Goal: Task Accomplishment & Management: Manage account settings

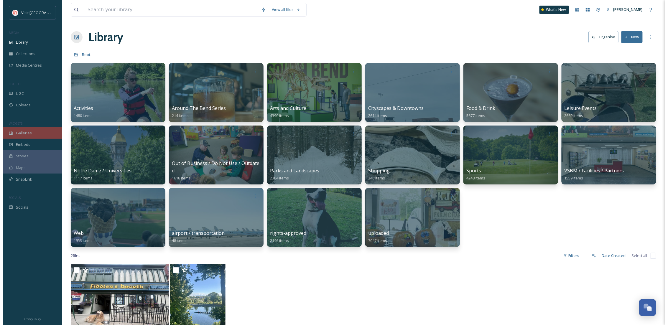
scroll to position [90, 0]
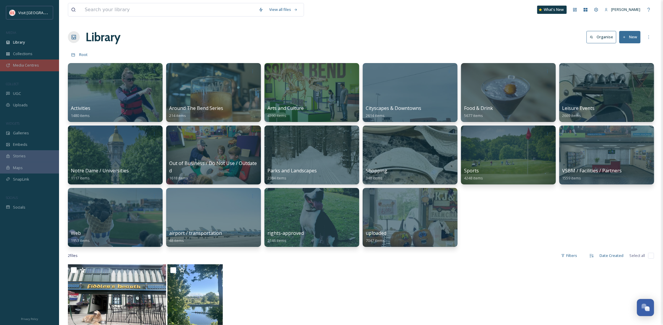
click at [28, 61] on div "Media Centres" at bounding box center [29, 66] width 59 height 12
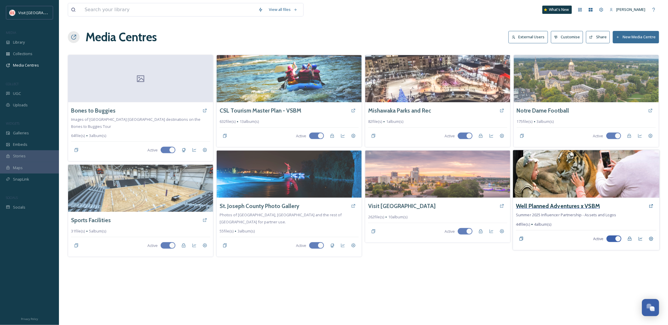
click at [563, 206] on h3 "Well Planned Adventures x VSBM" at bounding box center [559, 206] width 84 height 9
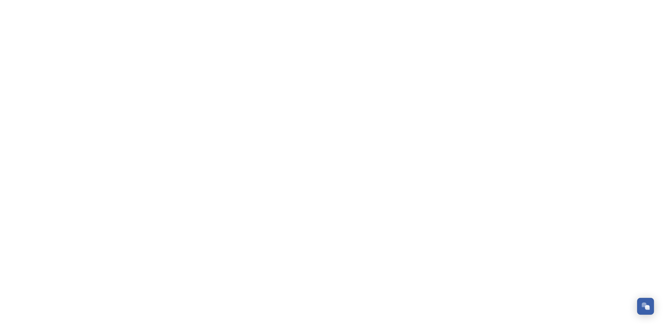
scroll to position [90, 0]
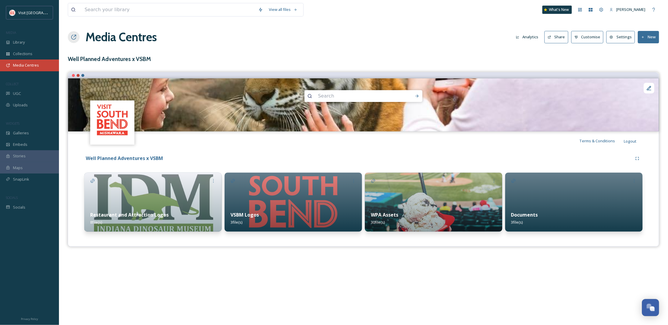
click at [34, 66] on span "Media Centres" at bounding box center [26, 66] width 26 height 6
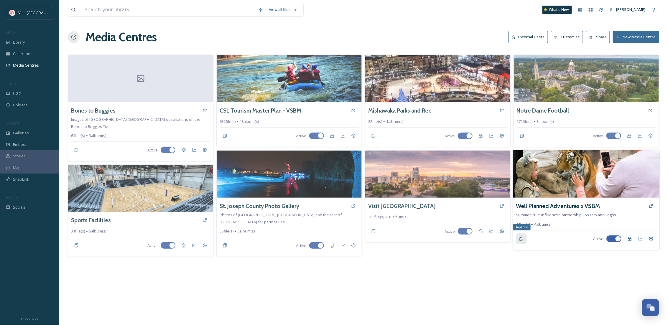
click at [522, 241] on icon at bounding box center [521, 239] width 5 height 5
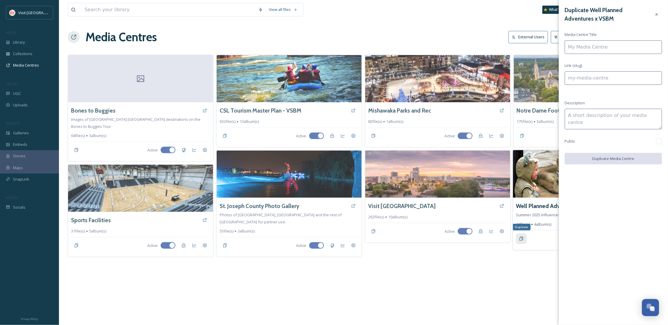
type textarea "Summer 2025 Influencer Partnership - Assets and Logos"
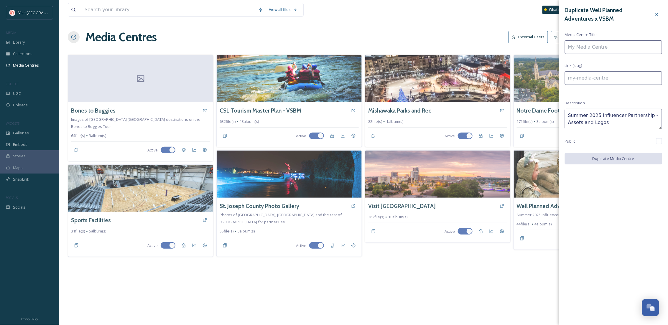
click at [594, 51] on input at bounding box center [613, 47] width 97 height 14
type input "V"
type input "v"
type input "N"
type input "n"
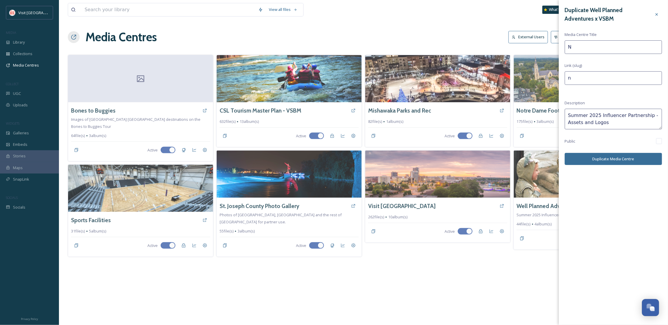
type input "Na"
type input "na"
type input "Nat"
type input "nat"
type input "Nate"
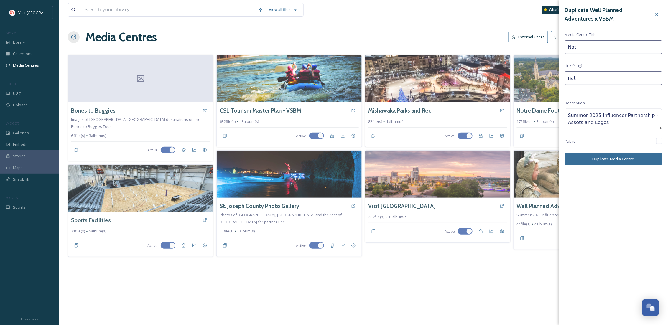
type input "nate"
type input "Nate"
type input "nate-"
type input "Nate S"
type input "nate-s"
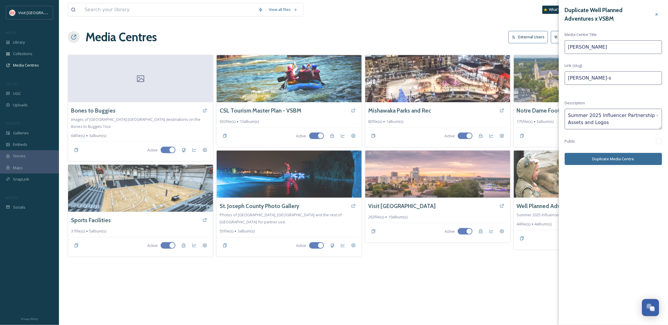
type input "Nate Sp"
type input "nate-sp"
type input "Nate Spa"
type input "nate-spa"
type input "Nate Span"
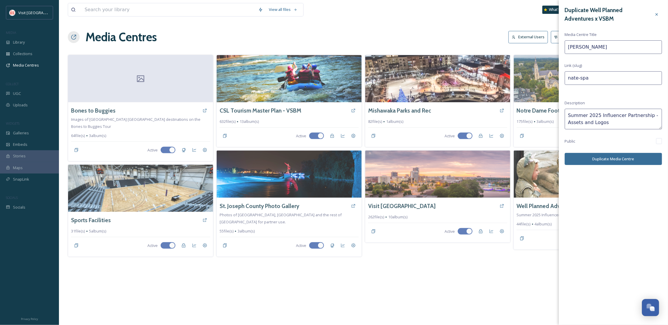
type input "nate-span"
type input "Nate Spang"
type input "nate-spang"
type input "Nate Spangl"
type input "nate-spangl"
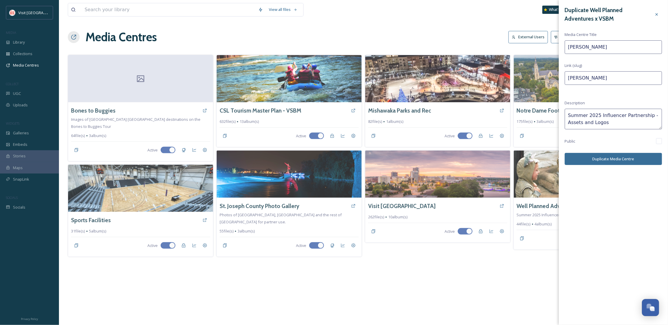
type input "Nate Spangle"
type input "nate-spangle"
type input "Nate Spangle"
type input "nate-spangle-"
type input "Nate Spangle x"
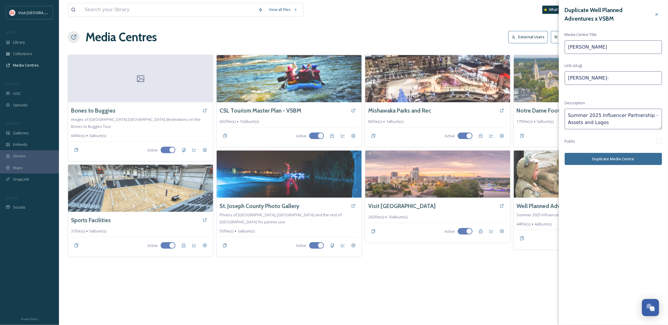
type input "nate-spangle-x"
type input "Nate Spangle x"
type input "nate-spangle-x-"
type input "Nate Spangle x V"
type input "nate-spangle-x-v"
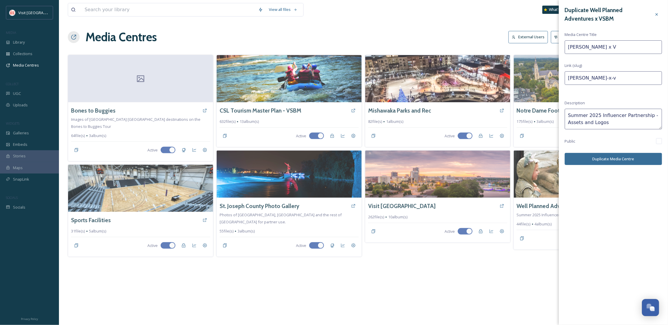
type input "Nate Spangle x VS"
type input "nate-spangle-x-vs"
type input "Nate Spangle x VSB"
type input "nate-spangle-x-vsb"
type input "Nate Spangle x VSBM"
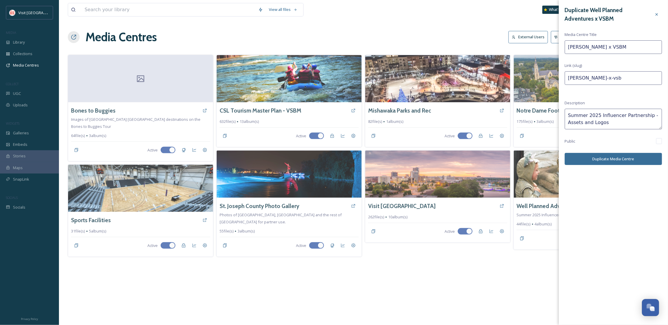
type input "nate-spangle-x-vsbm"
type input "Nate Spangle x VSBM"
drag, startPoint x: 586, startPoint y: 117, endPoint x: 564, endPoint y: 116, distance: 21.8
click at [565, 117] on div "Duplicate Well Planned Adventures x VSBM Media Centre Title Nate Spangle x VSBM…" at bounding box center [613, 85] width 109 height 171
click at [600, 125] on textarea "Fall 2025 Influencer Partnership - Assets and Logos" at bounding box center [613, 119] width 97 height 21
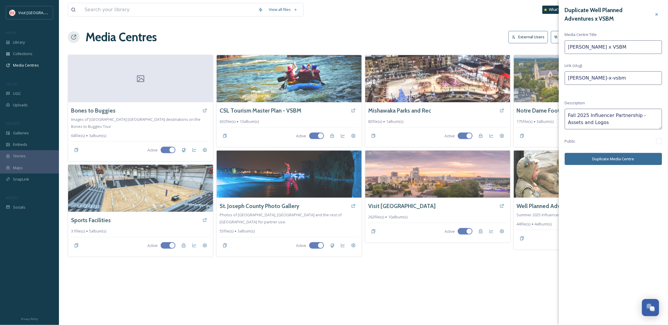
drag, startPoint x: 591, startPoint y: 124, endPoint x: 638, endPoint y: 117, distance: 46.6
click at [638, 117] on textarea "Fall 2025 Influencer Partnership - Assets and Logos" at bounding box center [613, 119] width 97 height 21
drag, startPoint x: 599, startPoint y: 127, endPoint x: 558, endPoint y: 122, distance: 41.2
click at [558, 122] on div "Notre Dame Football 175 file(s) 3 album(s) Active Well Planned Adventures x VSB…" at bounding box center [587, 156] width 146 height 202
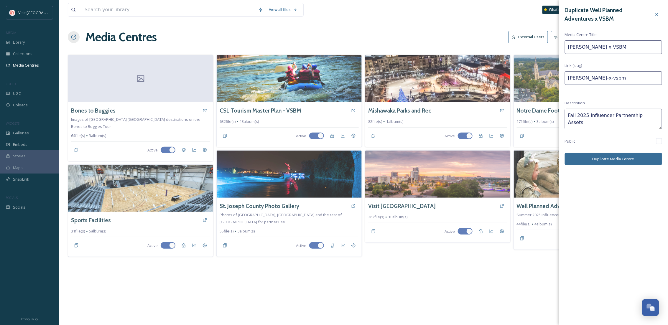
type textarea "Fall 2025 Influencer Partnership Assets"
click at [661, 138] on div "Duplicate Well Planned Adventures x VSBM Media Centre Title Nate Spangle x VSBM…" at bounding box center [613, 85] width 109 height 171
click at [662, 142] on input "checkbox" at bounding box center [660, 141] width 6 height 6
checkbox input "true"
click at [640, 158] on button "Duplicate Media Centre" at bounding box center [613, 159] width 97 height 12
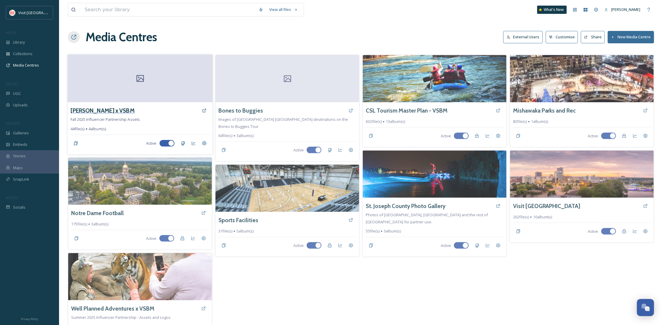
click at [103, 112] on h3 "Nate Spangle x VSBM" at bounding box center [103, 110] width 64 height 9
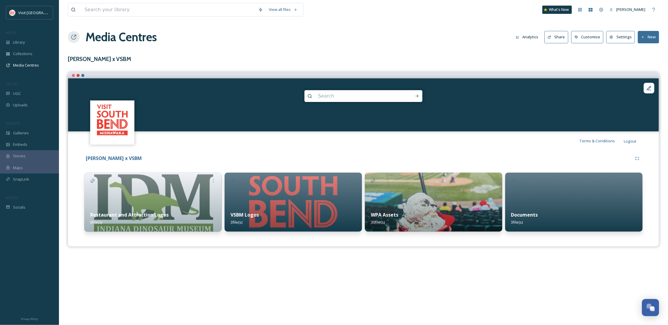
click at [193, 202] on img at bounding box center [152, 202] width 137 height 59
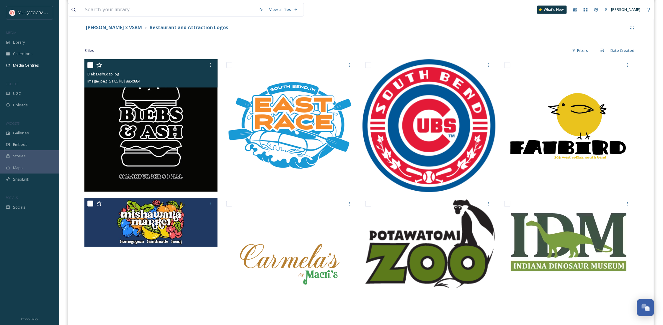
scroll to position [115, 0]
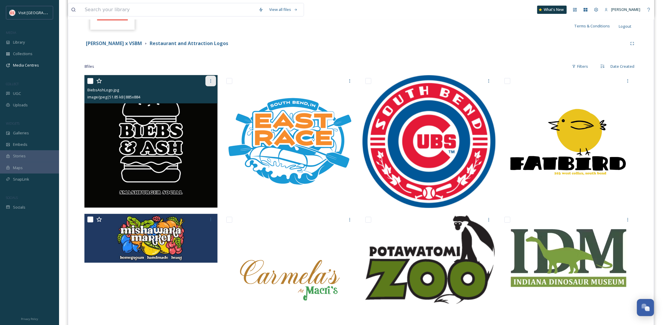
click at [210, 82] on icon at bounding box center [210, 81] width 5 height 5
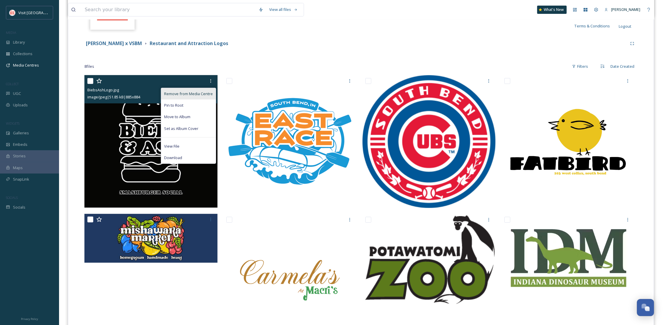
click at [188, 94] on span "Remove from Media Centre" at bounding box center [188, 94] width 49 height 6
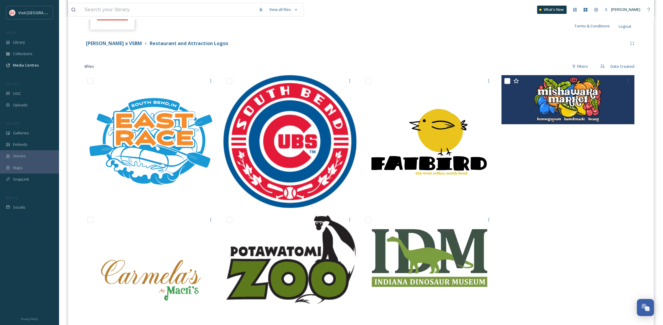
scroll to position [0, 0]
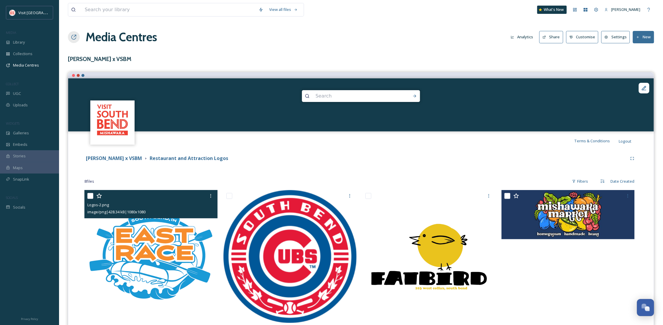
click at [86, 194] on div "Logos-2.png image/png | 428.34 kB | 1080 x 1080" at bounding box center [150, 204] width 133 height 28
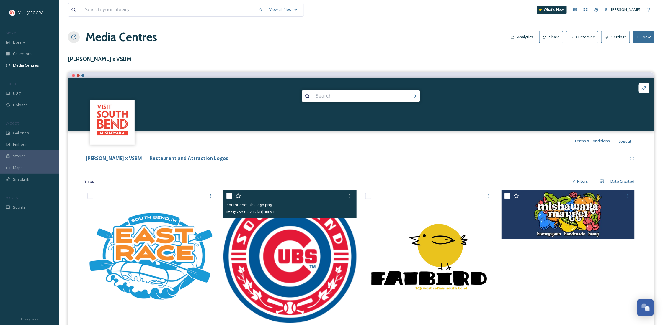
click at [229, 195] on input "checkbox" at bounding box center [229, 196] width 6 height 6
checkbox input "true"
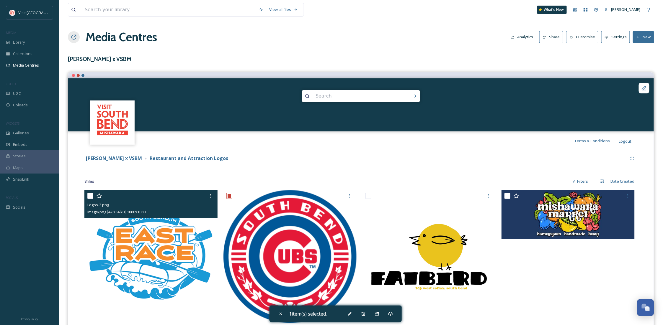
click at [89, 197] on input "checkbox" at bounding box center [90, 196] width 6 height 6
checkbox input "true"
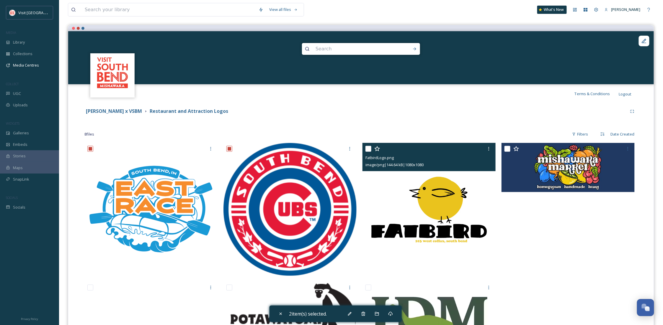
scroll to position [105, 0]
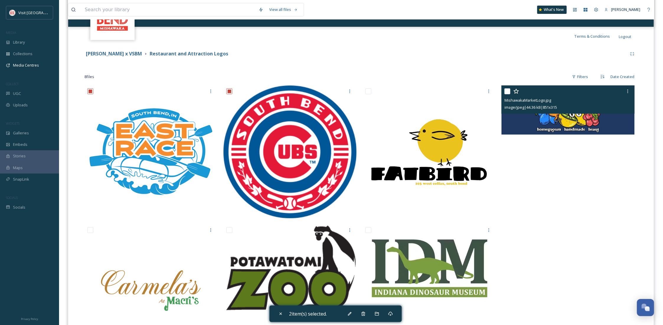
click at [506, 92] on input "checkbox" at bounding box center [507, 92] width 6 height 6
checkbox input "true"
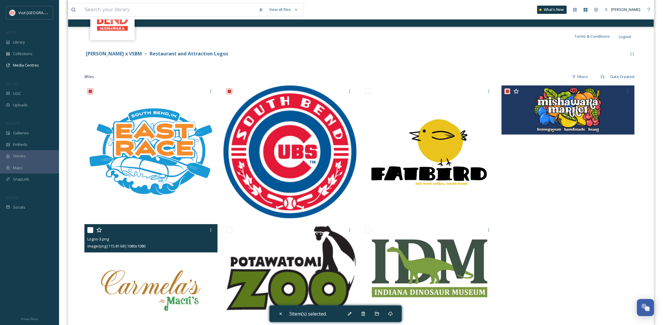
click at [89, 232] on input "checkbox" at bounding box center [90, 230] width 6 height 6
checkbox input "true"
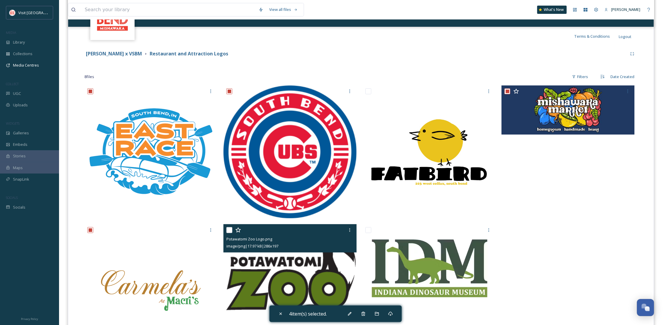
click at [231, 230] on input "checkbox" at bounding box center [229, 230] width 6 height 6
checkbox input "true"
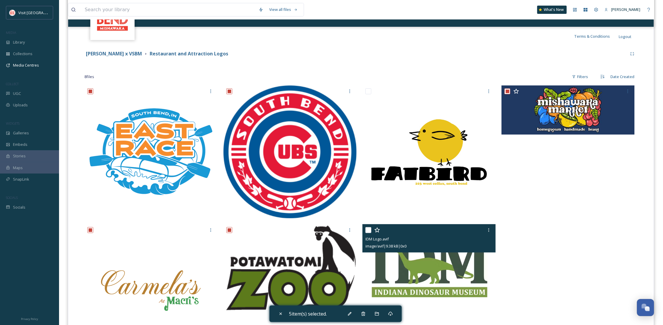
click at [365, 230] on input "checkbox" at bounding box center [368, 230] width 6 height 6
checkbox input "true"
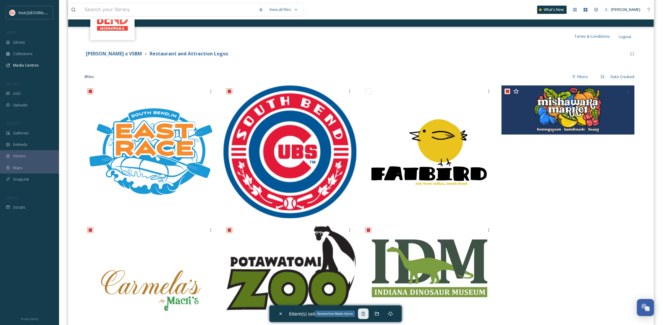
click at [363, 315] on icon at bounding box center [363, 314] width 5 height 5
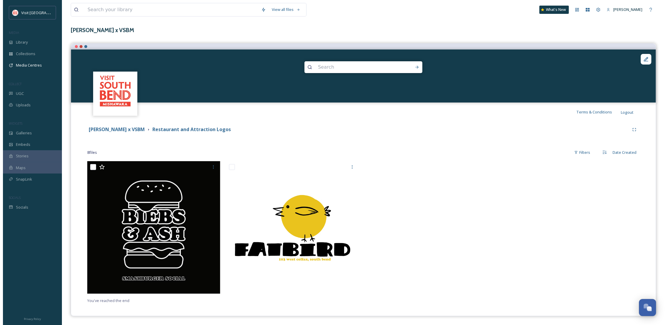
scroll to position [0, 0]
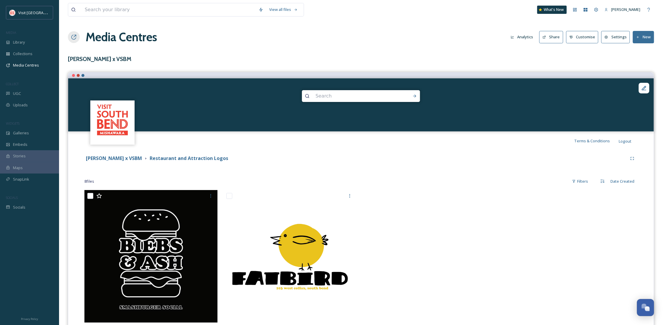
click at [114, 54] on div "View all files What's New Becca Alexander Media Centres Analytics Share Customi…" at bounding box center [361, 177] width 604 height 354
click at [116, 160] on strong "Nate Spangle x VSBM" at bounding box center [114, 158] width 56 height 6
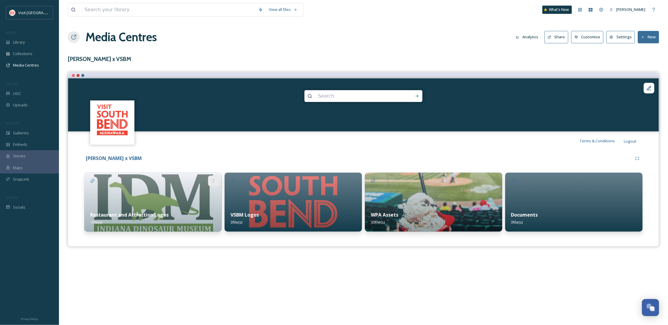
click at [210, 180] on div at bounding box center [213, 181] width 11 height 11
click at [206, 259] on div "Delete" at bounding box center [203, 258] width 32 height 12
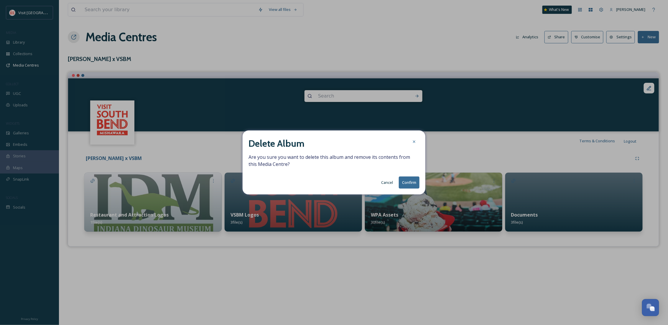
click at [406, 184] on button "Confirm" at bounding box center [409, 183] width 21 height 12
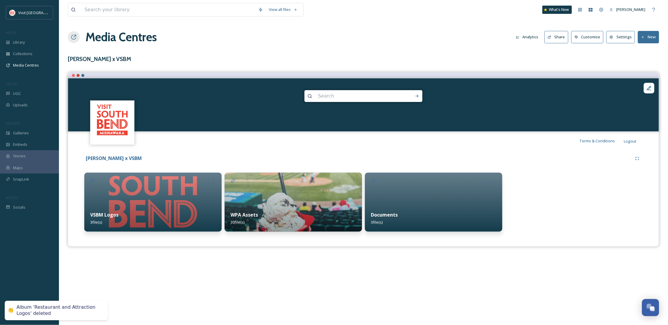
click at [313, 203] on img at bounding box center [293, 202] width 137 height 59
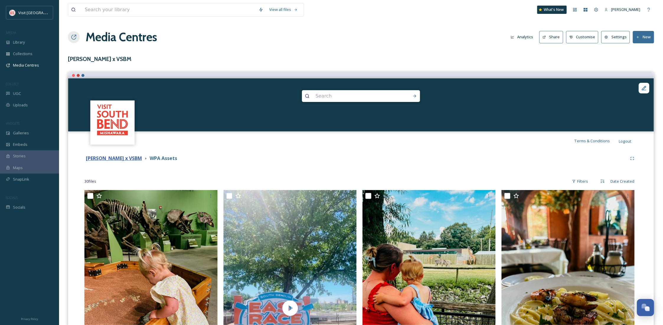
click at [124, 161] on strong "Nate Spangle x VSBM" at bounding box center [114, 158] width 56 height 6
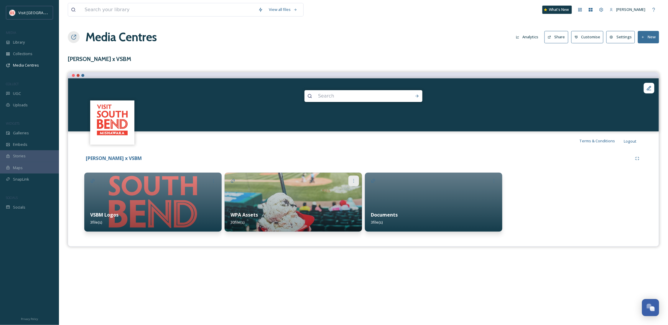
click at [353, 182] on icon at bounding box center [354, 181] width 5 height 5
click at [347, 259] on div "Delete" at bounding box center [344, 258] width 29 height 12
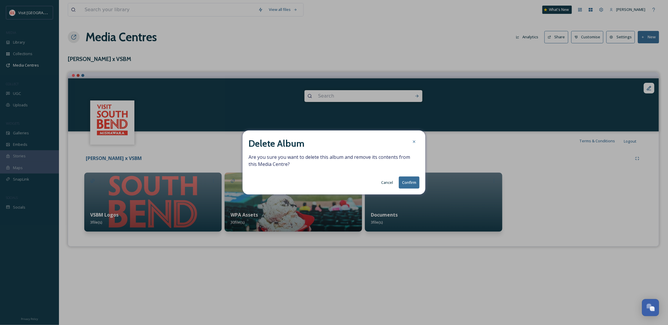
click at [411, 186] on button "Confirm" at bounding box center [409, 183] width 21 height 12
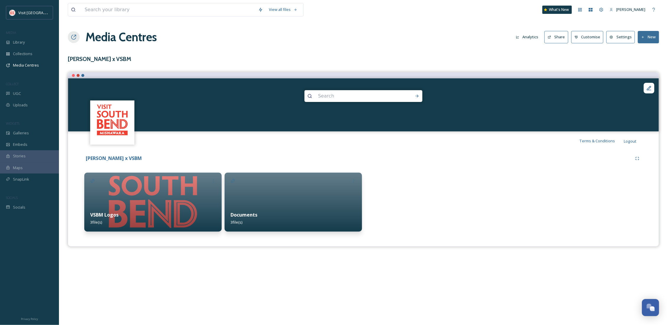
click at [648, 38] on button "New" at bounding box center [648, 37] width 21 height 12
click at [650, 65] on span "Add Album" at bounding box center [646, 63] width 19 height 6
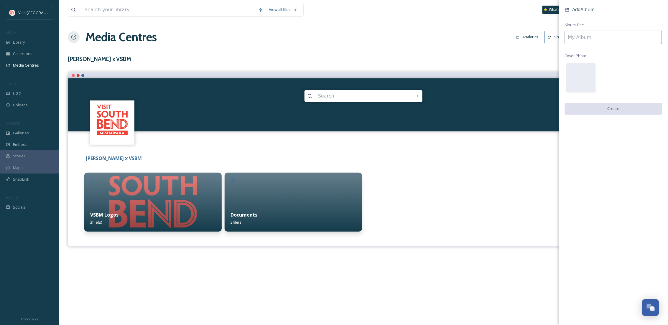
click at [604, 38] on input at bounding box center [613, 38] width 97 height 14
type input "Nate Spangle Photos and Videos"
click at [610, 108] on button "Create" at bounding box center [613, 109] width 97 height 12
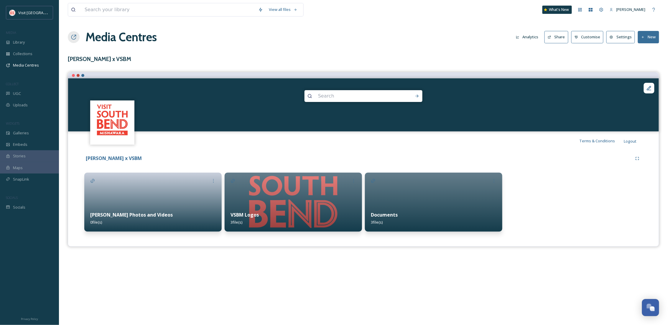
click at [607, 37] on link "Customise" at bounding box center [589, 37] width 35 height 12
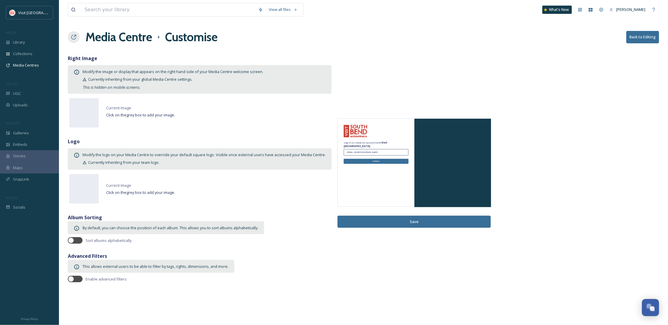
click at [647, 38] on button "Back to Editing" at bounding box center [643, 37] width 33 height 12
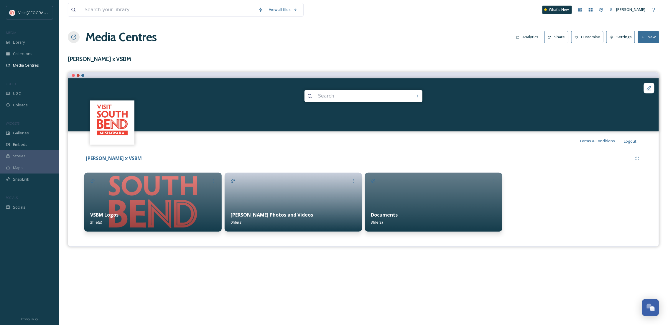
click at [622, 40] on button "Settings" at bounding box center [621, 37] width 29 height 12
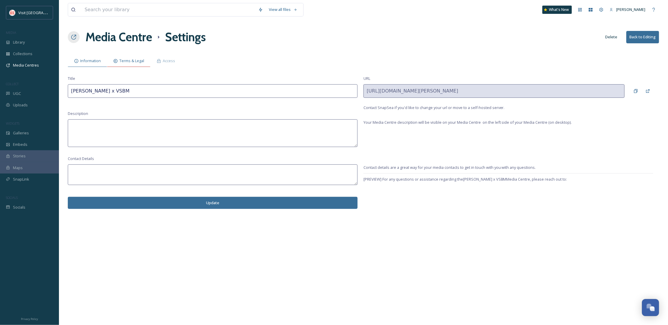
click at [132, 63] on span "Terms & Legal" at bounding box center [131, 61] width 25 height 6
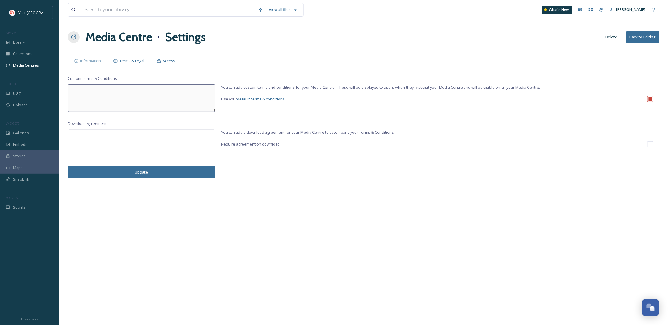
click at [171, 62] on span "Access" at bounding box center [169, 61] width 12 height 6
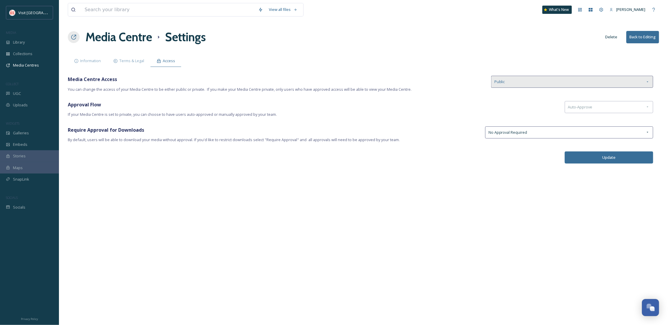
click at [552, 81] on div "Public" at bounding box center [572, 82] width 162 height 12
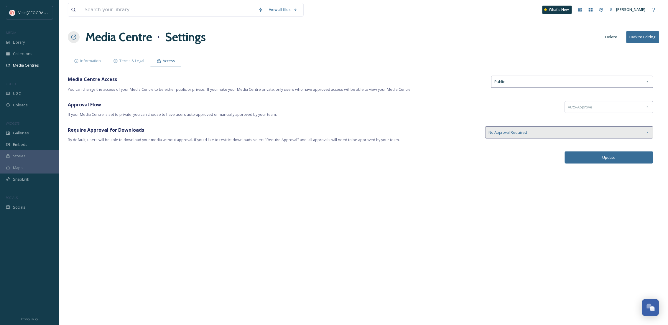
click at [504, 134] on span "No Approval Required" at bounding box center [508, 133] width 39 height 6
click at [576, 110] on span "Auto-Approve" at bounding box center [580, 107] width 24 height 6
click at [640, 40] on button "Back to Editing" at bounding box center [643, 37] width 33 height 12
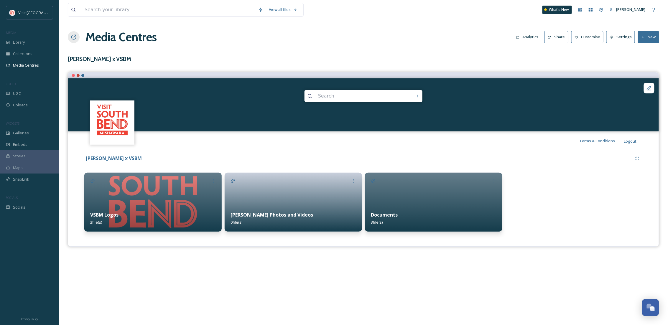
click at [320, 221] on div "Nate Spangle Photos and Videos 0 file(s)" at bounding box center [293, 219] width 137 height 26
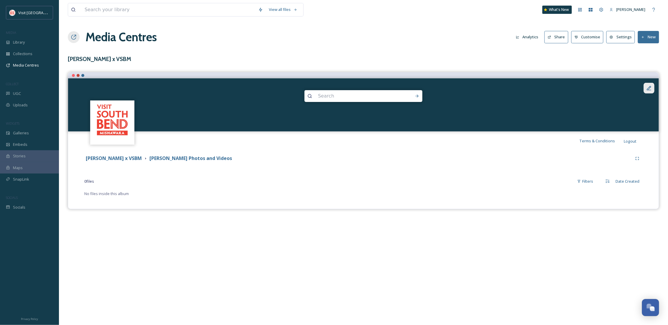
click at [649, 84] on div at bounding box center [649, 88] width 11 height 11
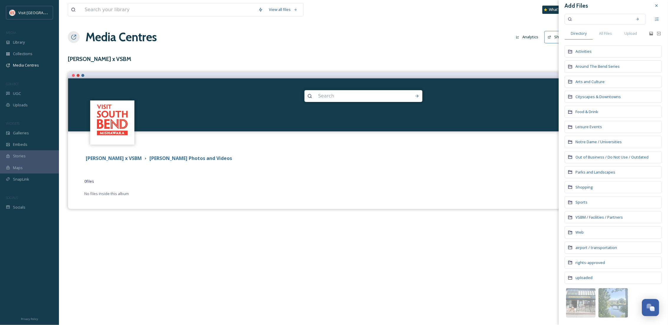
scroll to position [7, 0]
click at [586, 17] on input at bounding box center [602, 19] width 56 height 13
type input "warrwn"
type input "warren"
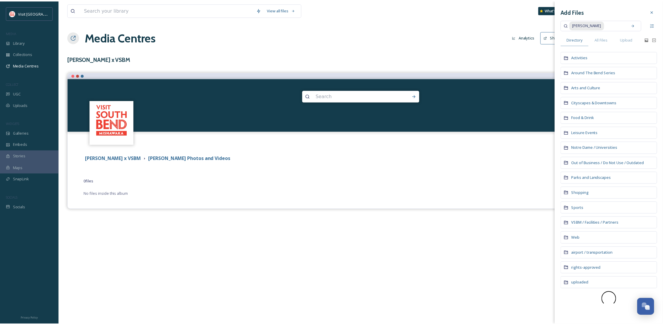
scroll to position [0, 0]
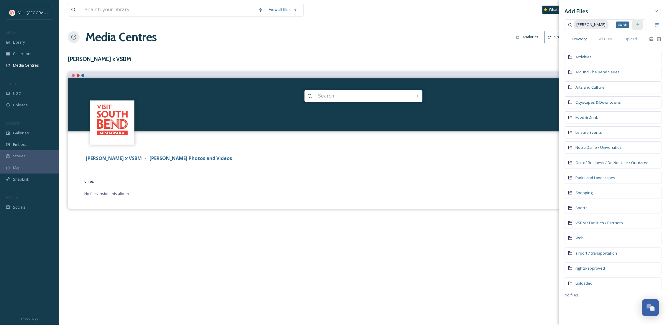
click at [637, 21] on div "Search" at bounding box center [638, 24] width 11 height 11
click at [606, 38] on span "All Files" at bounding box center [606, 39] width 13 height 6
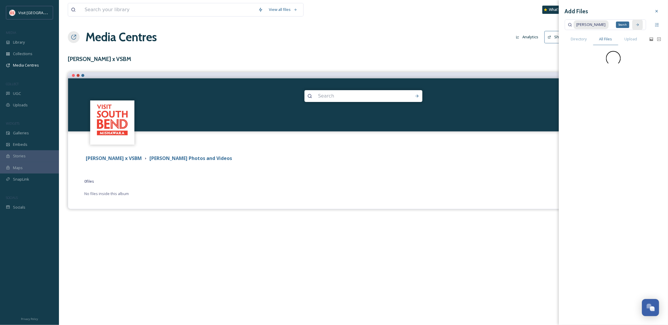
click at [641, 23] on div "Search" at bounding box center [638, 24] width 11 height 11
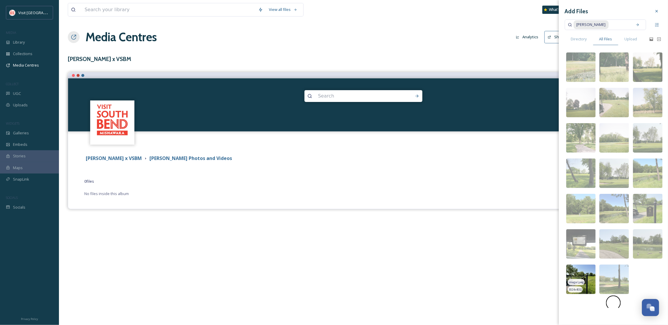
click at [575, 278] on img at bounding box center [582, 280] width 30 height 30
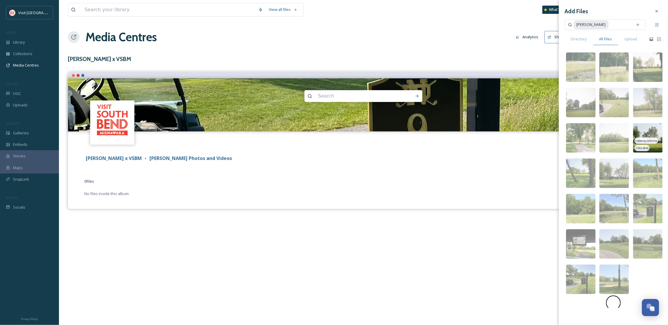
click at [658, 137] on img at bounding box center [649, 138] width 30 height 30
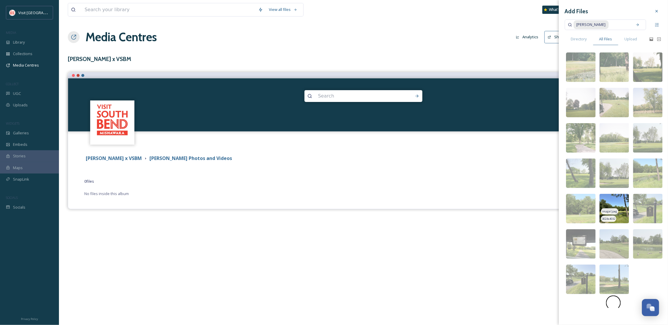
click at [616, 197] on img at bounding box center [615, 209] width 30 height 30
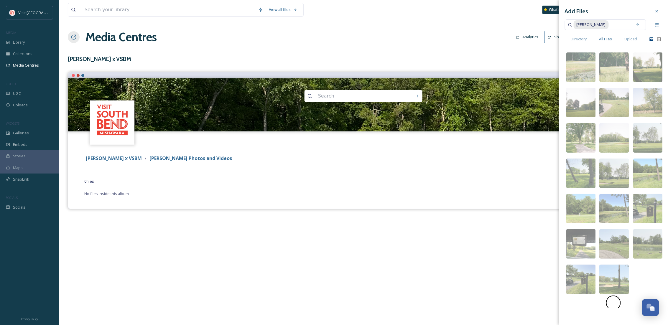
click at [653, 40] on icon at bounding box center [652, 39] width 4 height 4
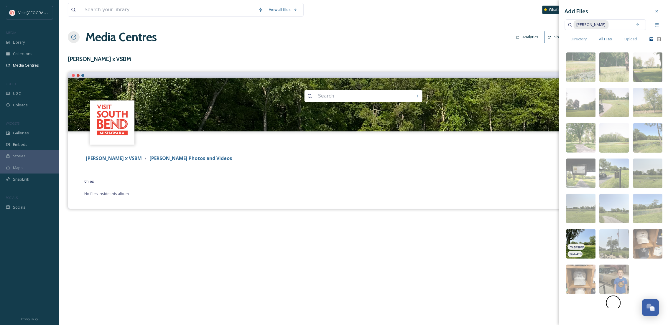
click at [585, 235] on img at bounding box center [582, 245] width 30 height 30
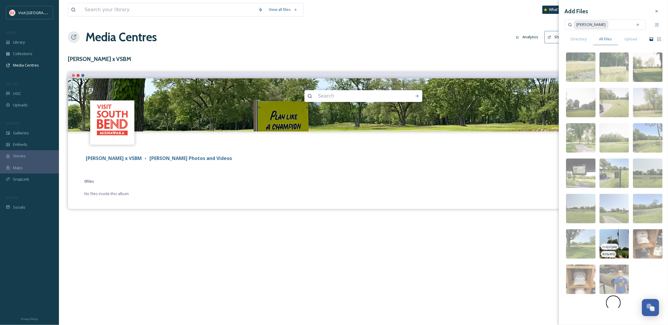
click at [620, 239] on img at bounding box center [615, 245] width 30 height 30
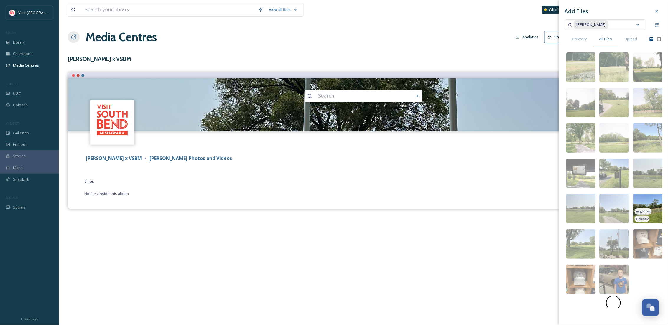
click at [653, 203] on img at bounding box center [649, 209] width 30 height 30
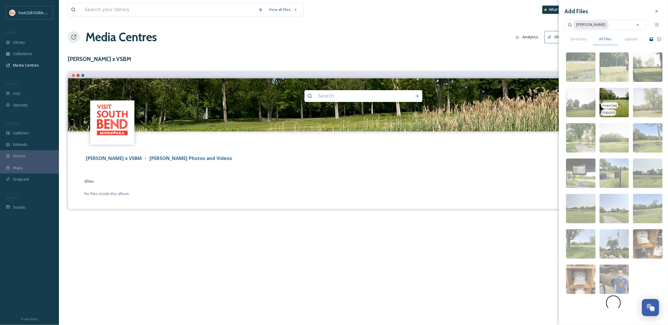
click at [617, 116] on img at bounding box center [615, 103] width 30 height 30
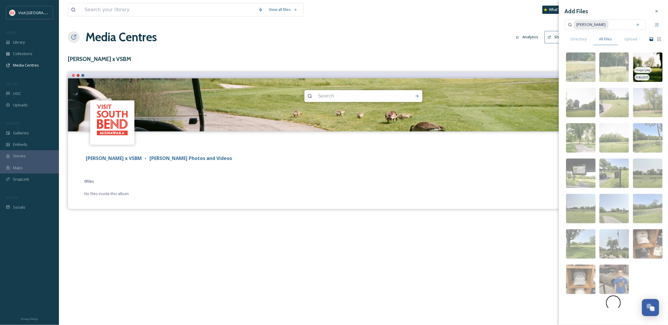
click at [657, 71] on img at bounding box center [649, 68] width 30 height 30
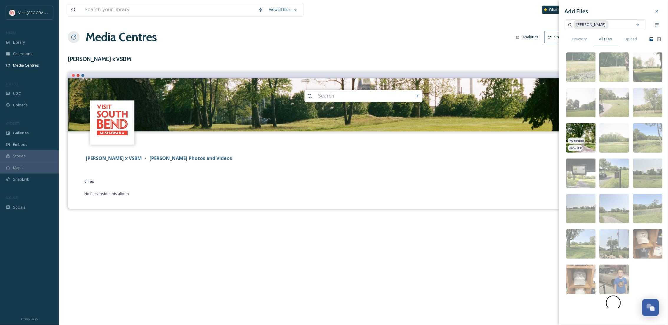
click at [593, 135] on img at bounding box center [582, 138] width 30 height 30
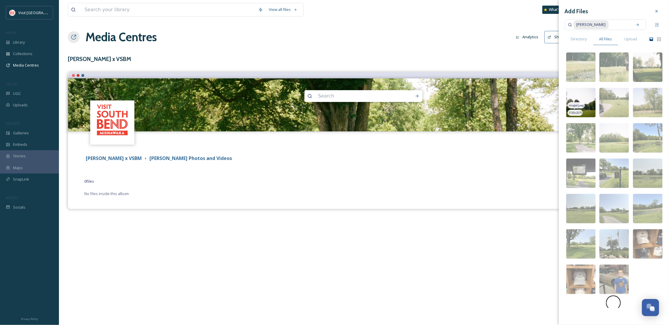
click at [578, 110] on div "3130 x 2075" at bounding box center [575, 113] width 15 height 6
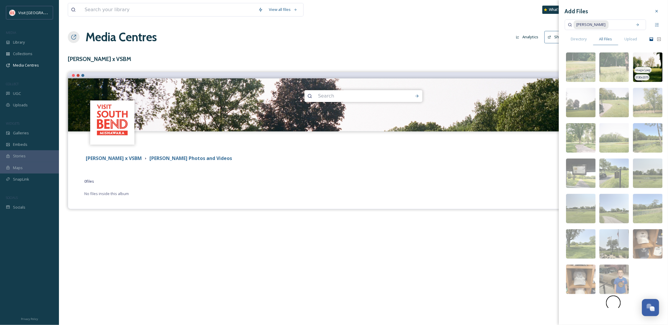
click at [651, 80] on img at bounding box center [649, 68] width 30 height 30
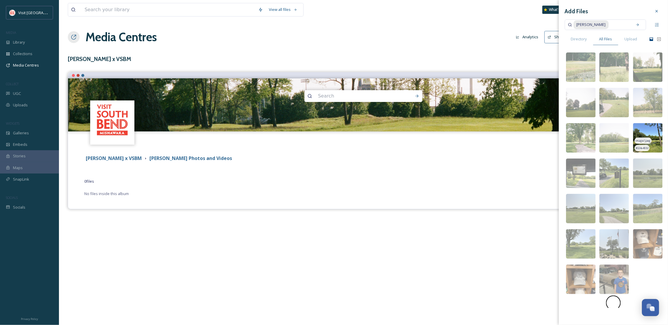
click at [661, 140] on img at bounding box center [649, 138] width 30 height 30
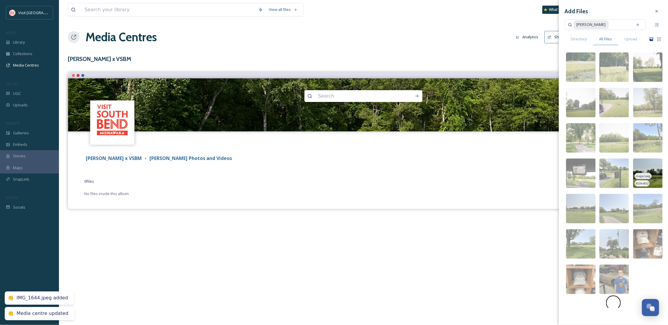
click at [658, 165] on img at bounding box center [649, 174] width 30 height 30
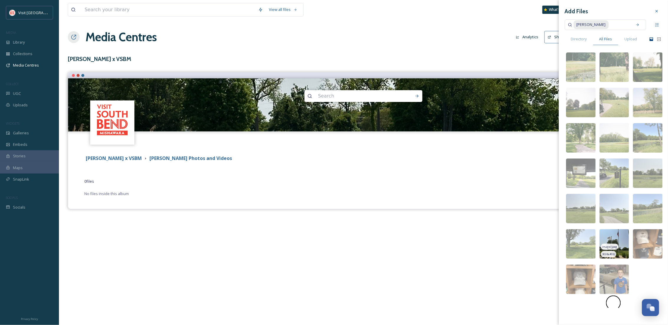
click at [620, 239] on img at bounding box center [615, 245] width 30 height 30
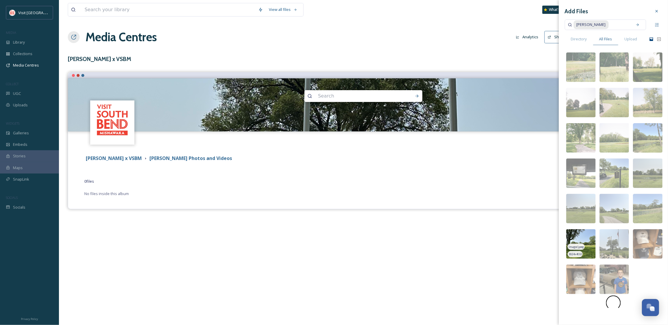
click at [579, 237] on img at bounding box center [582, 245] width 30 height 30
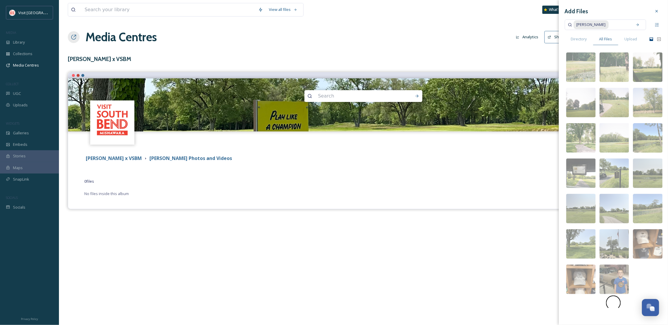
click at [656, 17] on div "Add Files warren Directory All Files Upload image/jpeg 2075 x 3130 image/jpeg 3…" at bounding box center [613, 158] width 109 height 317
click at [657, 14] on div at bounding box center [657, 11] width 11 height 11
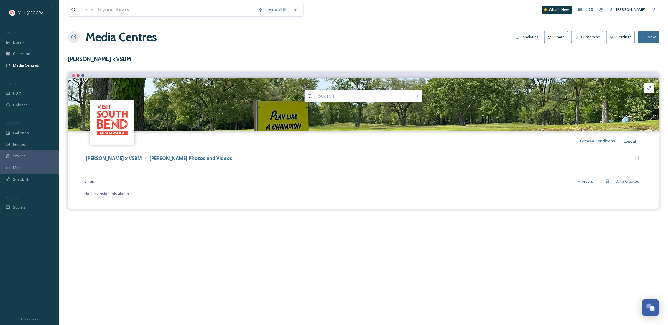
click at [270, 122] on img at bounding box center [363, 104] width 591 height 53
click at [26, 65] on span "Media Centres" at bounding box center [26, 66] width 26 height 6
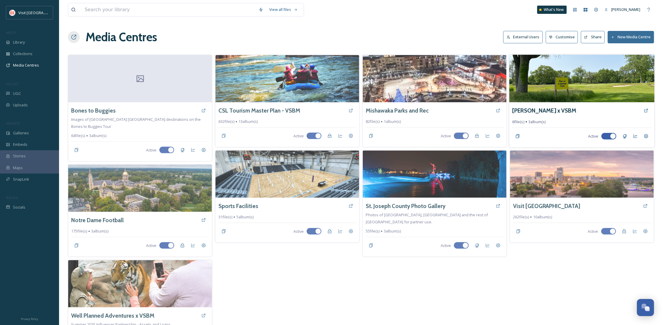
click at [573, 89] on img at bounding box center [581, 79] width 145 height 48
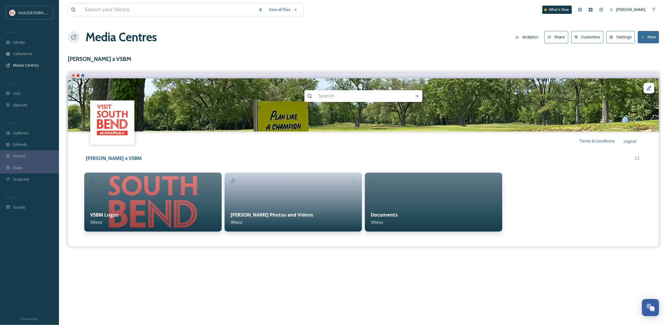
click at [431, 220] on div "Documents 3 file(s)" at bounding box center [433, 219] width 137 height 26
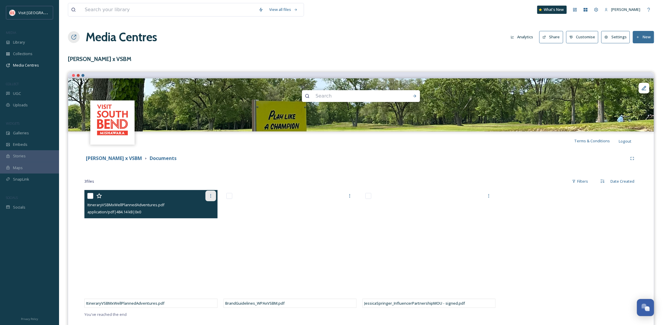
click at [209, 193] on div at bounding box center [210, 196] width 11 height 11
click at [192, 212] on span "Remove from Media Centre" at bounding box center [188, 209] width 49 height 6
click at [211, 194] on icon at bounding box center [210, 196] width 5 height 5
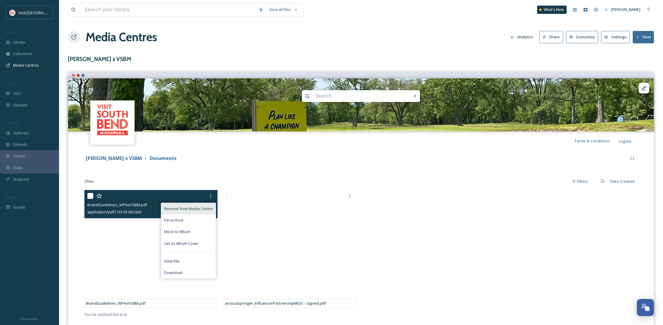
click at [198, 210] on span "Remove from Media Centre" at bounding box center [188, 209] width 49 height 6
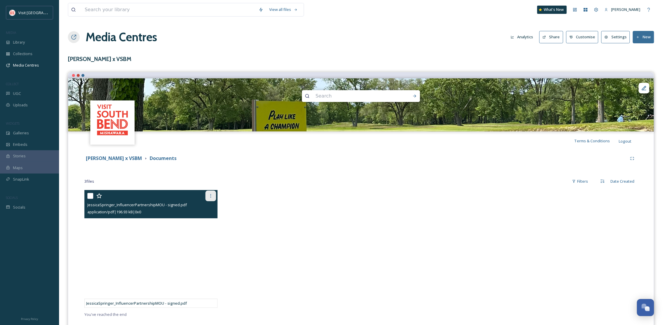
click at [210, 199] on div at bounding box center [210, 196] width 11 height 11
click at [205, 212] on div "Remove from Media Centre" at bounding box center [188, 209] width 55 height 12
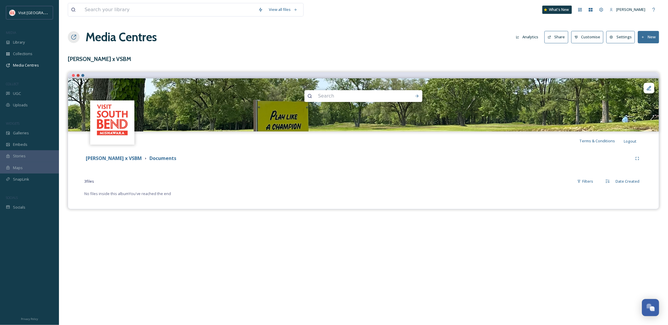
click at [651, 34] on button "New" at bounding box center [648, 37] width 21 height 12
click at [650, 54] on div "Add Files" at bounding box center [646, 51] width 25 height 12
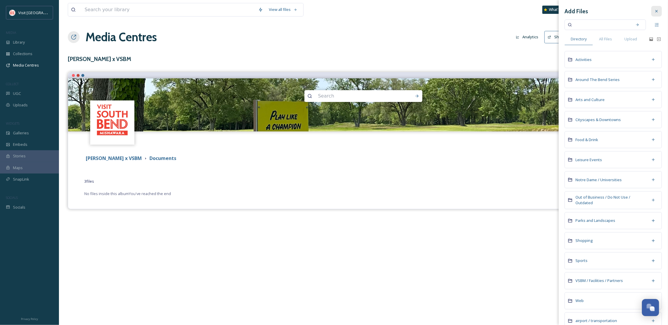
click at [655, 11] on icon at bounding box center [657, 11] width 5 height 5
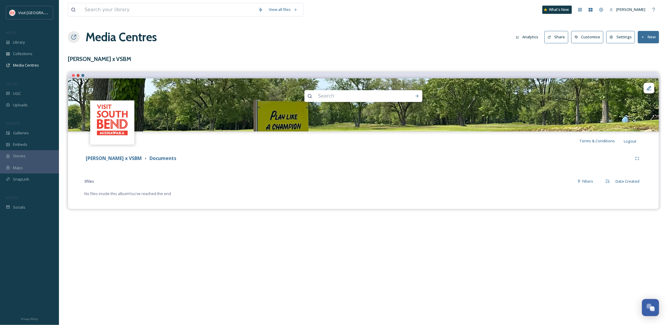
click at [647, 38] on button "New" at bounding box center [648, 37] width 21 height 12
click at [641, 55] on div "Add Files" at bounding box center [646, 51] width 25 height 12
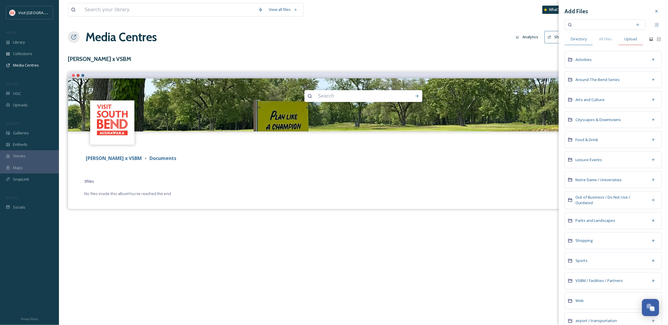
click at [637, 36] on span "Upload" at bounding box center [631, 39] width 13 height 6
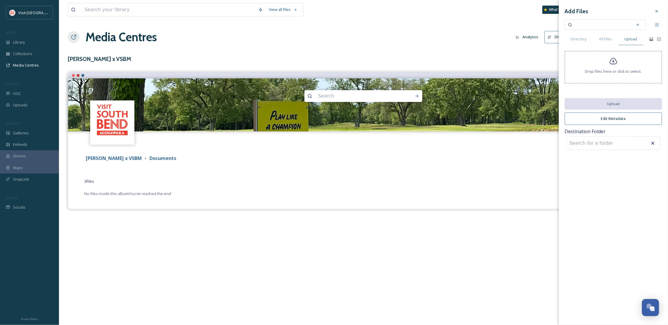
click at [614, 79] on div "Drop files here or click to select." at bounding box center [613, 67] width 97 height 32
click at [617, 42] on div "All Files" at bounding box center [606, 39] width 25 height 12
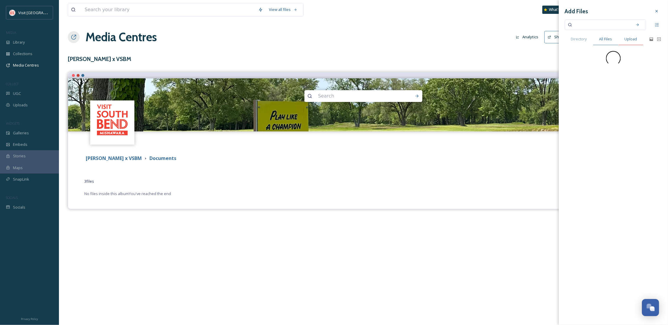
click at [627, 40] on span "Upload" at bounding box center [631, 39] width 13 height 6
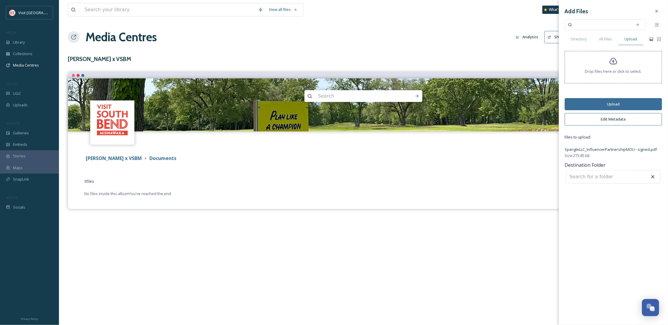
click at [598, 181] on input at bounding box center [599, 177] width 65 height 13
click at [602, 191] on div "Influencers" at bounding box center [613, 191] width 87 height 7
type input "Influencers"
click at [624, 100] on button "Upload" at bounding box center [613, 104] width 97 height 12
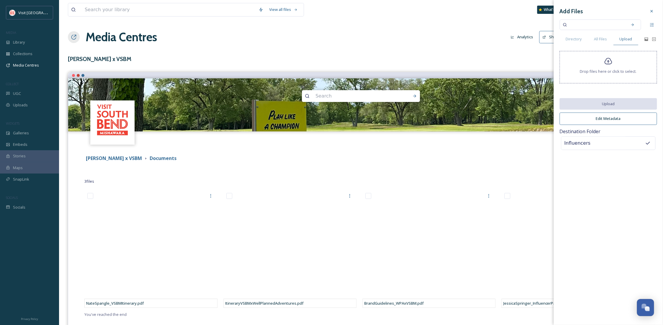
click at [654, 9] on div at bounding box center [651, 11] width 11 height 11
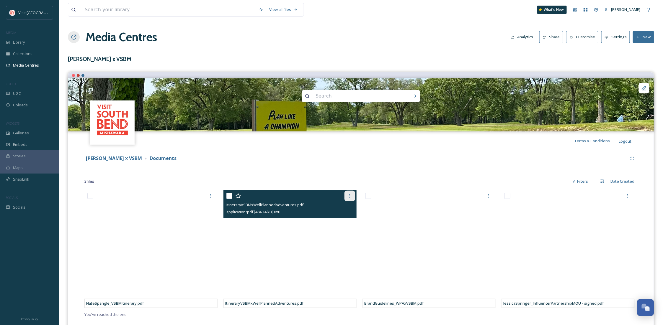
click at [353, 195] on div at bounding box center [349, 196] width 11 height 11
click at [329, 212] on span "Remove from Media Centre" at bounding box center [327, 209] width 49 height 6
click at [333, 208] on span "Remove from Media Centre" at bounding box center [327, 209] width 49 height 6
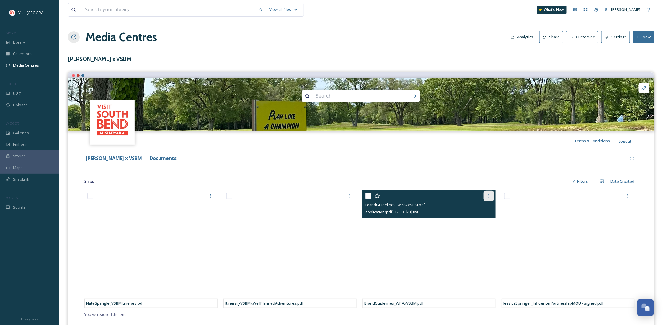
click at [494, 197] on div at bounding box center [488, 196] width 11 height 11
click at [456, 207] on span "Remove from Media Centre" at bounding box center [466, 209] width 49 height 6
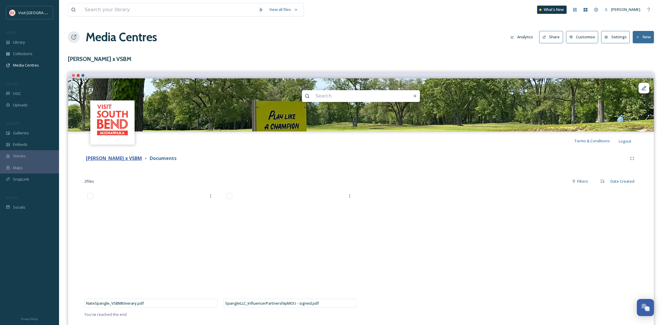
click at [120, 156] on strong "Nate Spangle x VSBM" at bounding box center [114, 158] width 56 height 6
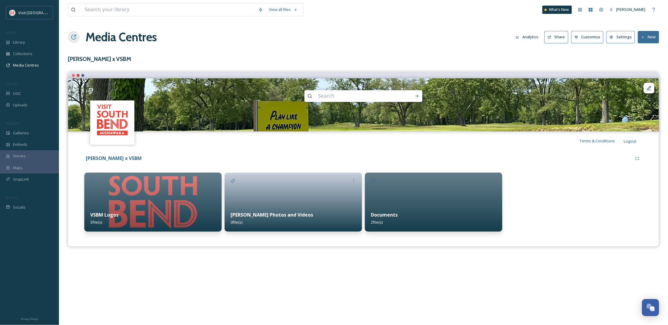
click at [311, 187] on div at bounding box center [293, 202] width 137 height 59
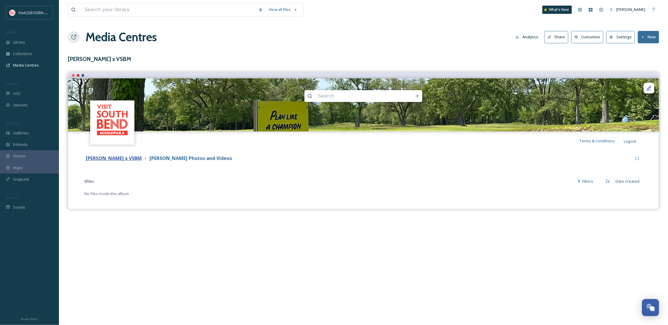
click at [119, 158] on strong "Nate Spangle x VSBM" at bounding box center [114, 158] width 56 height 6
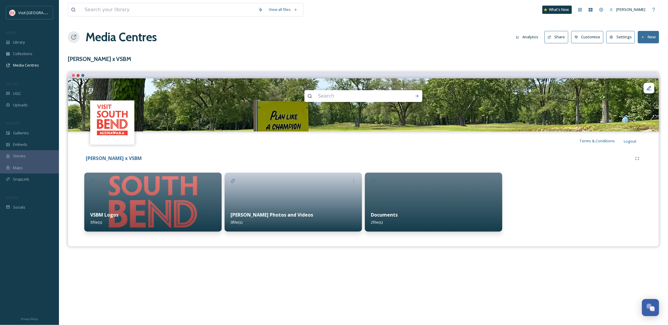
click at [144, 207] on div "VSBM Logos 3 file(s)" at bounding box center [152, 219] width 137 height 26
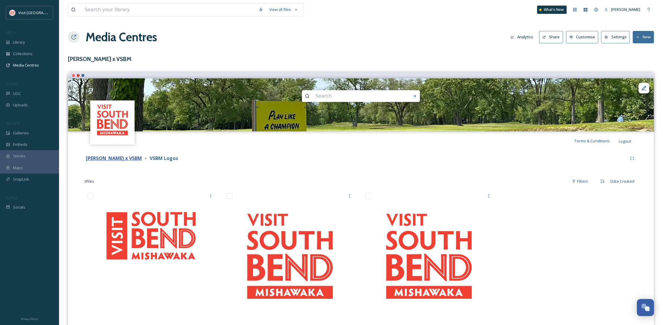
click at [120, 158] on strong "Nate Spangle x VSBM" at bounding box center [114, 158] width 56 height 6
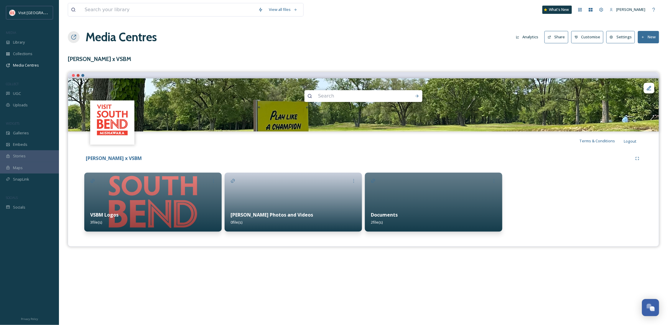
click at [312, 192] on div at bounding box center [293, 202] width 137 height 59
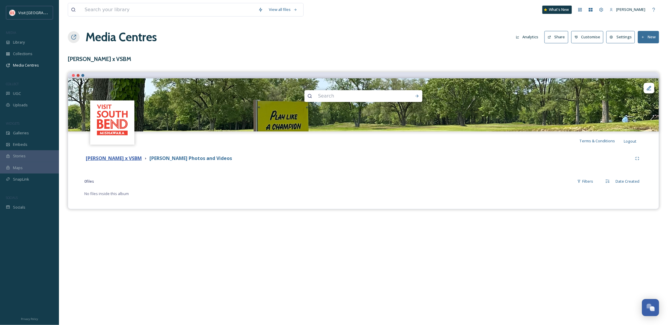
click at [116, 160] on strong "Nate Spangle x VSBM" at bounding box center [114, 158] width 56 height 6
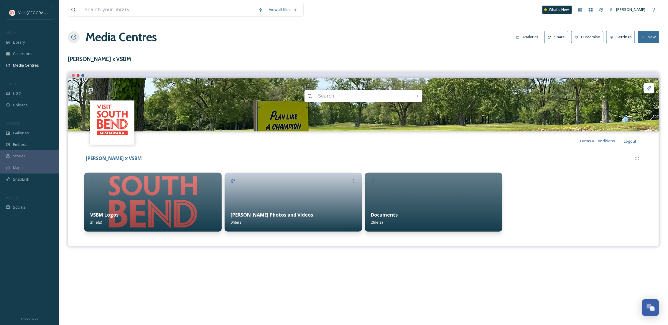
click at [258, 197] on div at bounding box center [293, 202] width 137 height 59
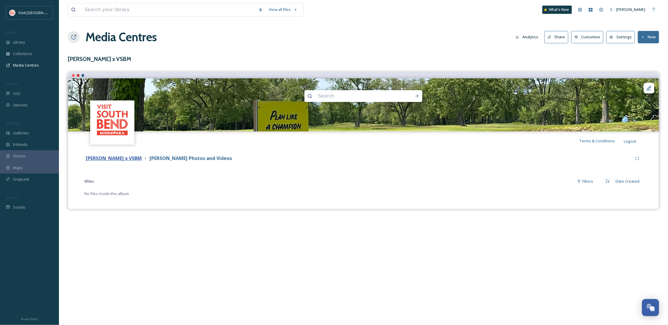
click at [106, 160] on strong "Nate Spangle x VSBM" at bounding box center [114, 158] width 56 height 6
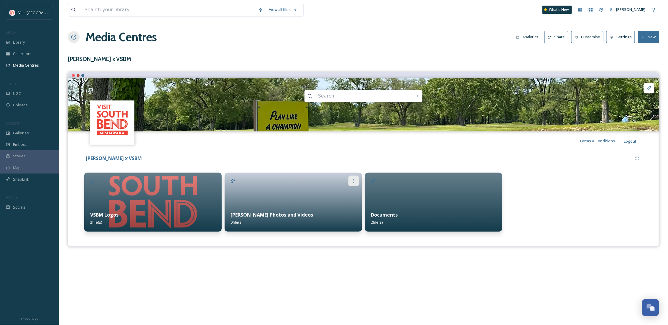
click at [358, 182] on div at bounding box center [354, 181] width 11 height 11
click at [353, 226] on div "Reorder Up" at bounding box center [344, 229] width 29 height 12
click at [358, 181] on div at bounding box center [354, 181] width 11 height 11
click at [342, 204] on div "Share" at bounding box center [343, 206] width 32 height 12
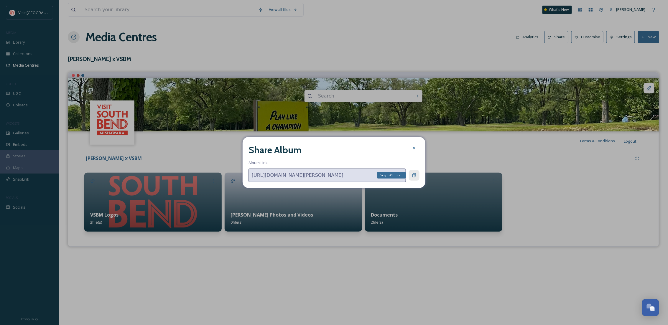
click at [411, 178] on div "Copy to Clipboard" at bounding box center [414, 175] width 11 height 11
click at [417, 143] on div at bounding box center [414, 148] width 11 height 11
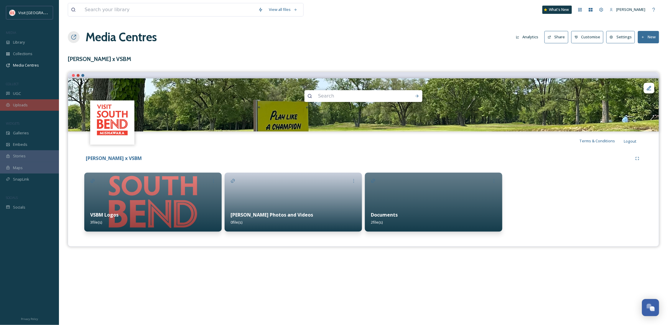
click at [40, 105] on div "Uploads" at bounding box center [29, 105] width 59 height 12
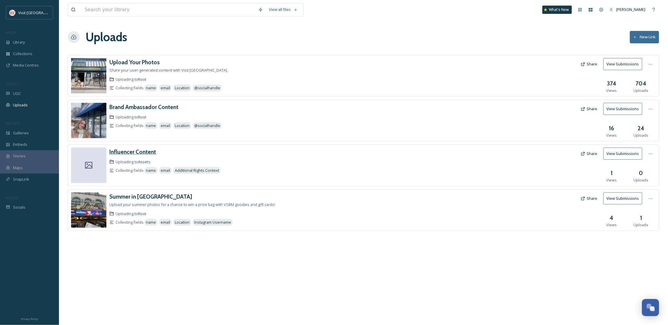
click at [148, 150] on h3 "Influencer Content" at bounding box center [132, 151] width 47 height 7
